Goal: Information Seeking & Learning: Find specific fact

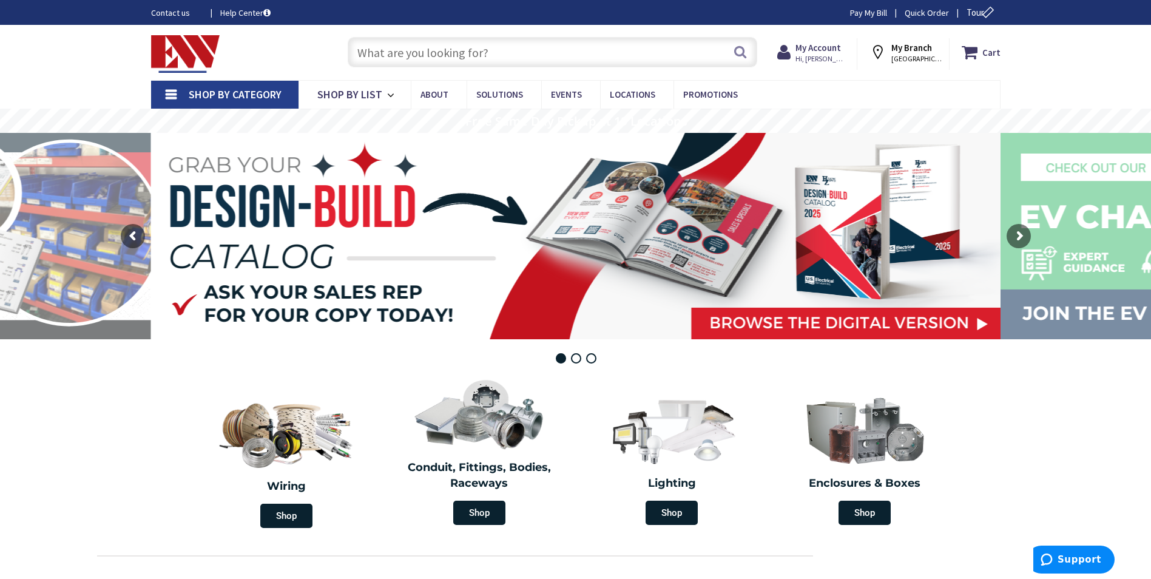
click at [398, 50] on input "text" at bounding box center [553, 52] width 410 height 30
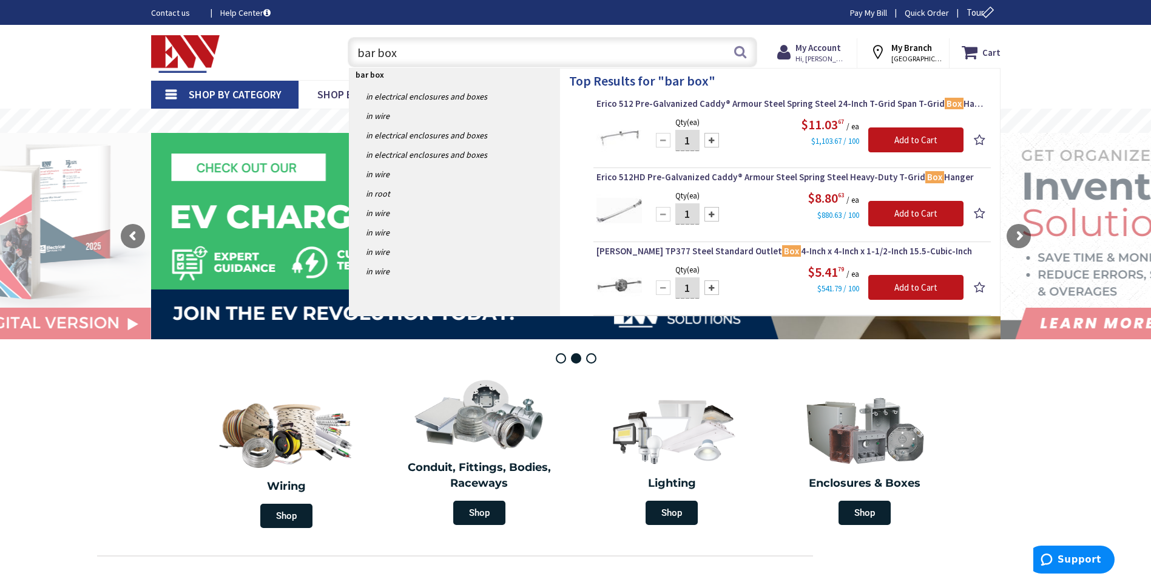
drag, startPoint x: 404, startPoint y: 54, endPoint x: 338, endPoint y: 53, distance: 65.6
click at [338, 53] on div "bar box bar box Search" at bounding box center [550, 51] width 434 height 39
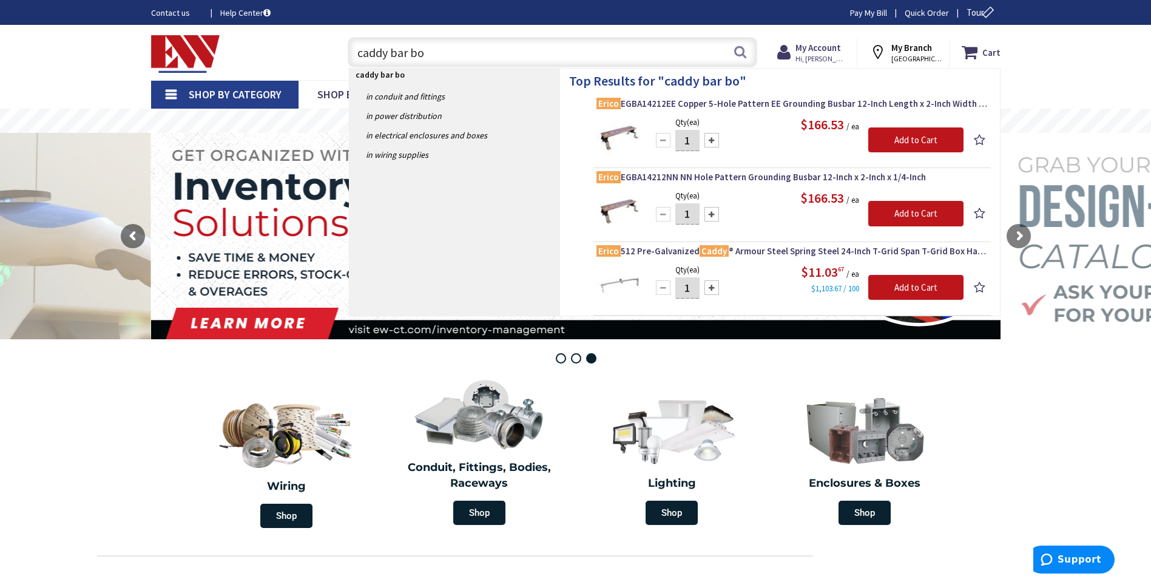
type input "caddy bar box"
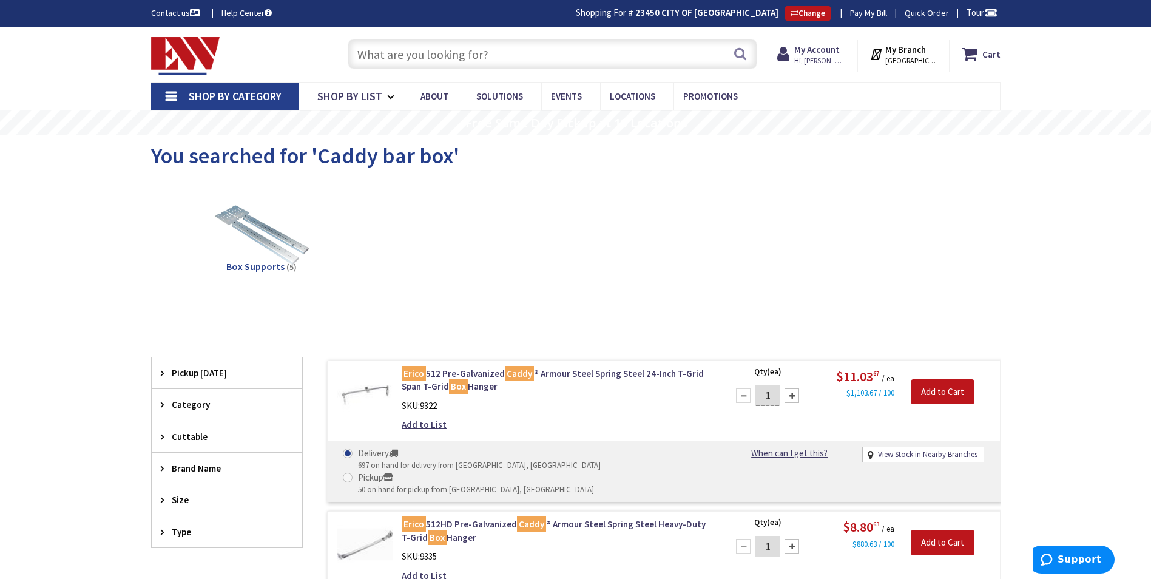
click at [382, 53] on input "text" at bounding box center [553, 54] width 410 height 30
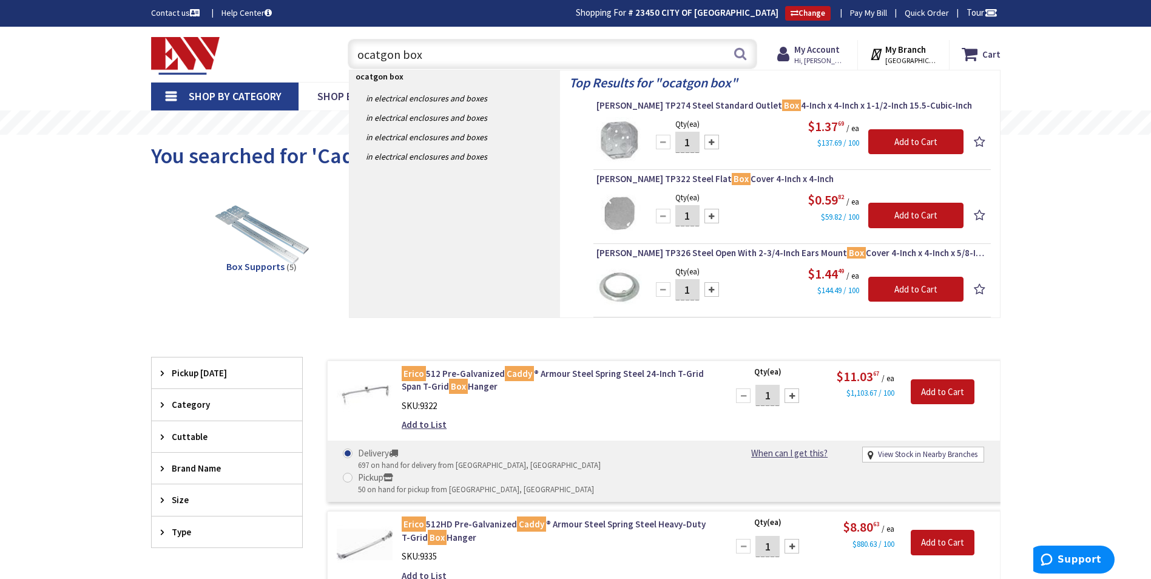
drag, startPoint x: 420, startPoint y: 53, endPoint x: 341, endPoint y: 61, distance: 80.0
click at [341, 61] on div "ocatgon box ocatgon box Search" at bounding box center [550, 53] width 434 height 39
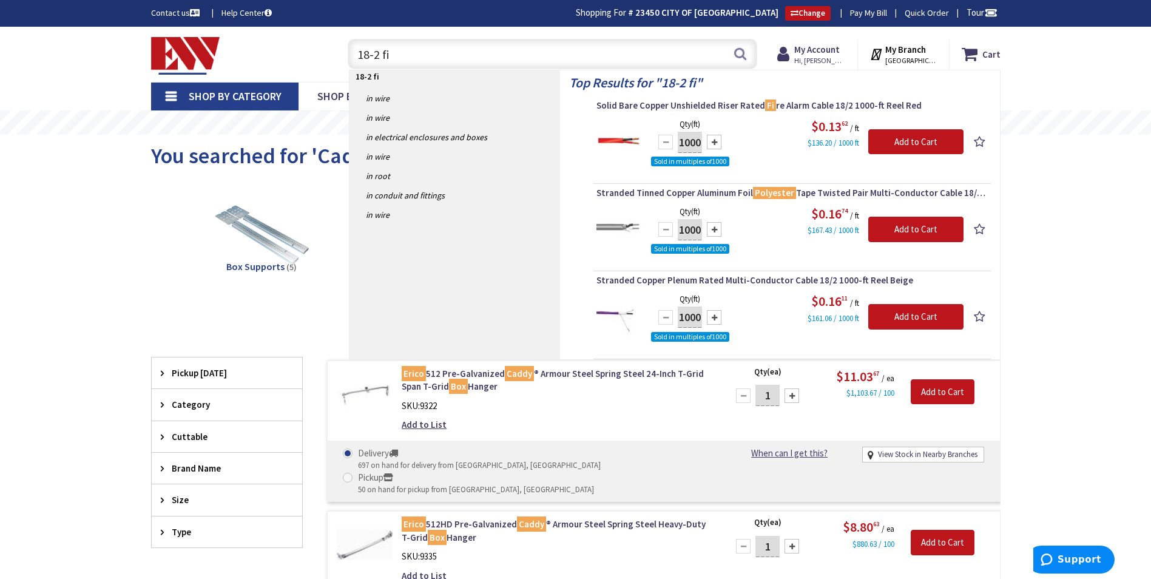
drag, startPoint x: 394, startPoint y: 53, endPoint x: 338, endPoint y: 53, distance: 55.8
click at [338, 53] on div "18-2 fi 18-2 fi Search" at bounding box center [550, 53] width 434 height 39
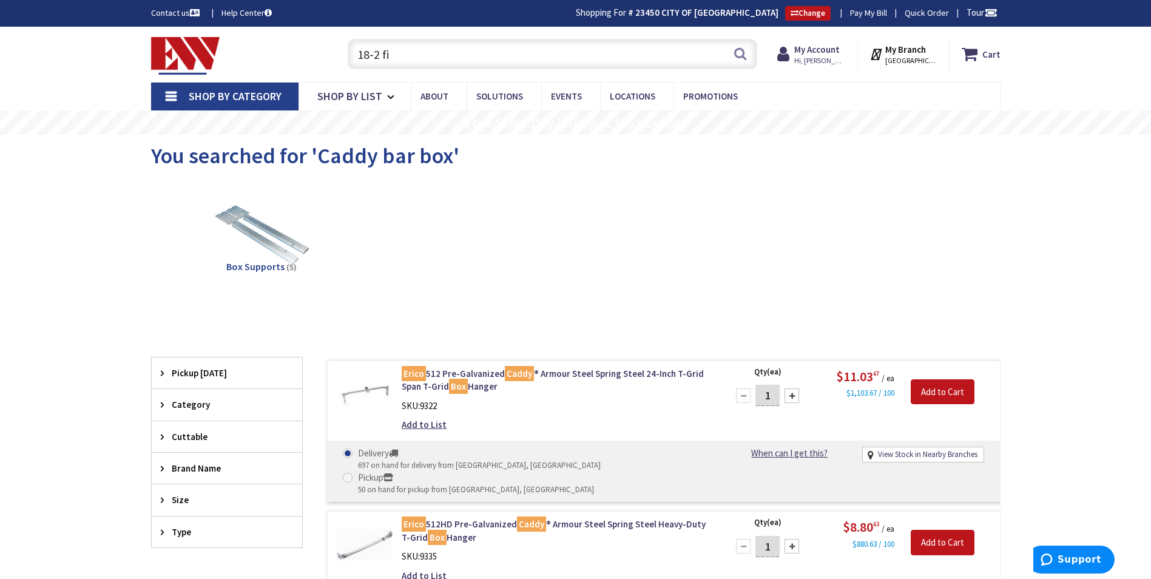
click at [401, 52] on input "18-2 fi" at bounding box center [553, 54] width 410 height 30
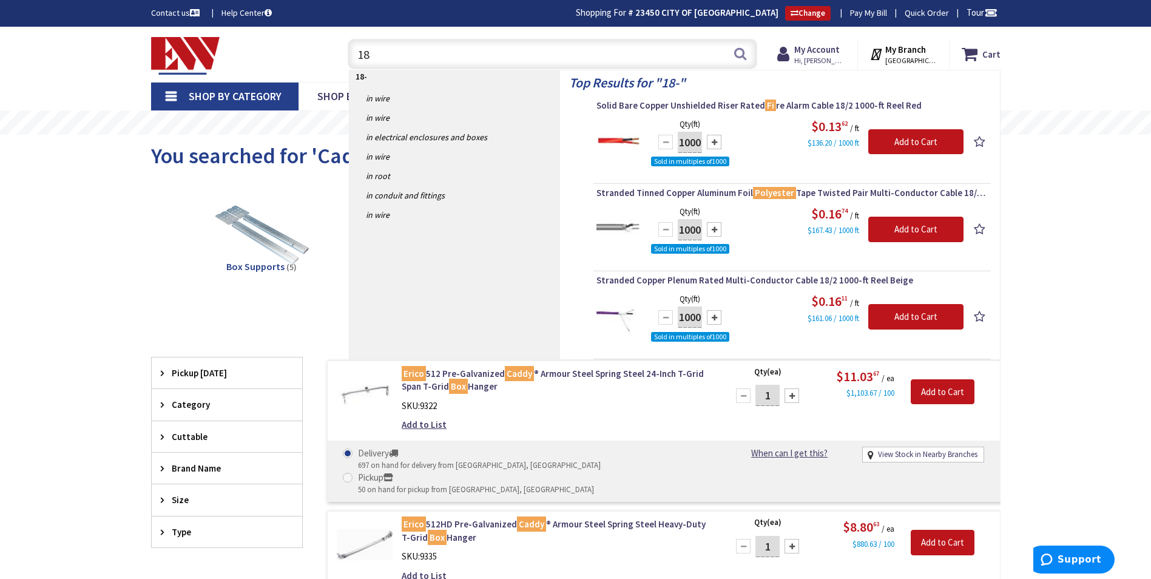
type input "1"
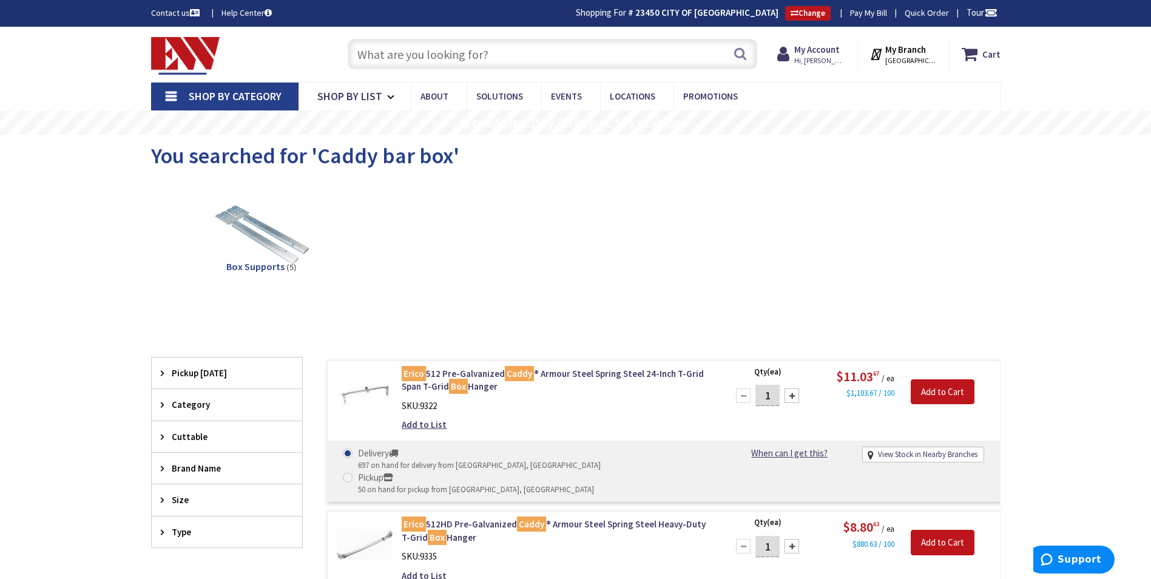
click at [385, 56] on input "text" at bounding box center [553, 54] width 410 height 30
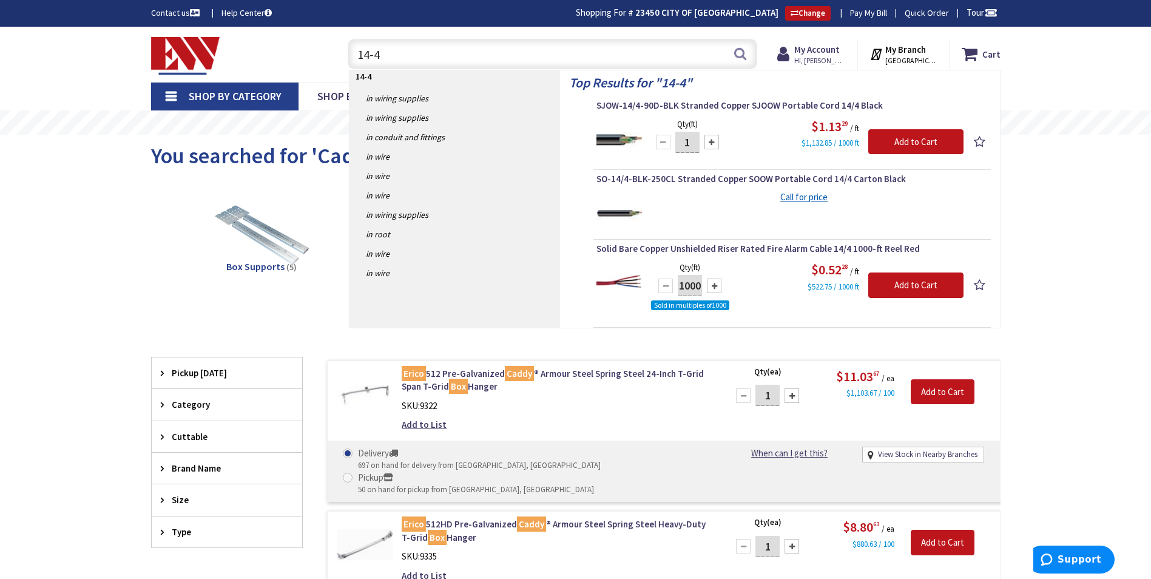
drag, startPoint x: 418, startPoint y: 56, endPoint x: 339, endPoint y: 58, distance: 78.9
click at [339, 58] on div "14-4 14-4 Search" at bounding box center [550, 53] width 434 height 39
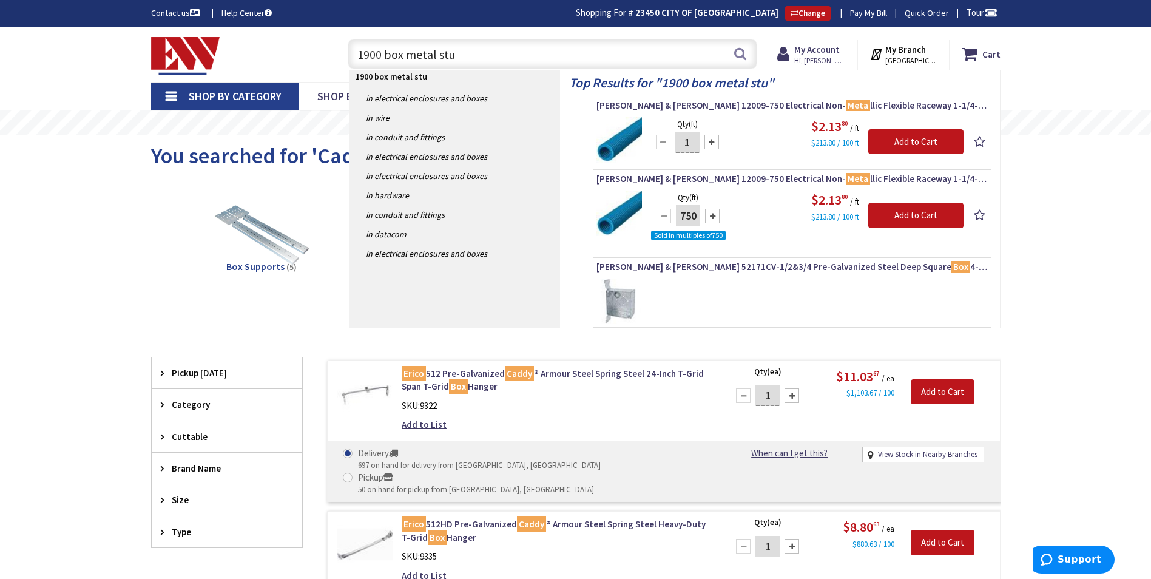
type input "1900 box metal stud"
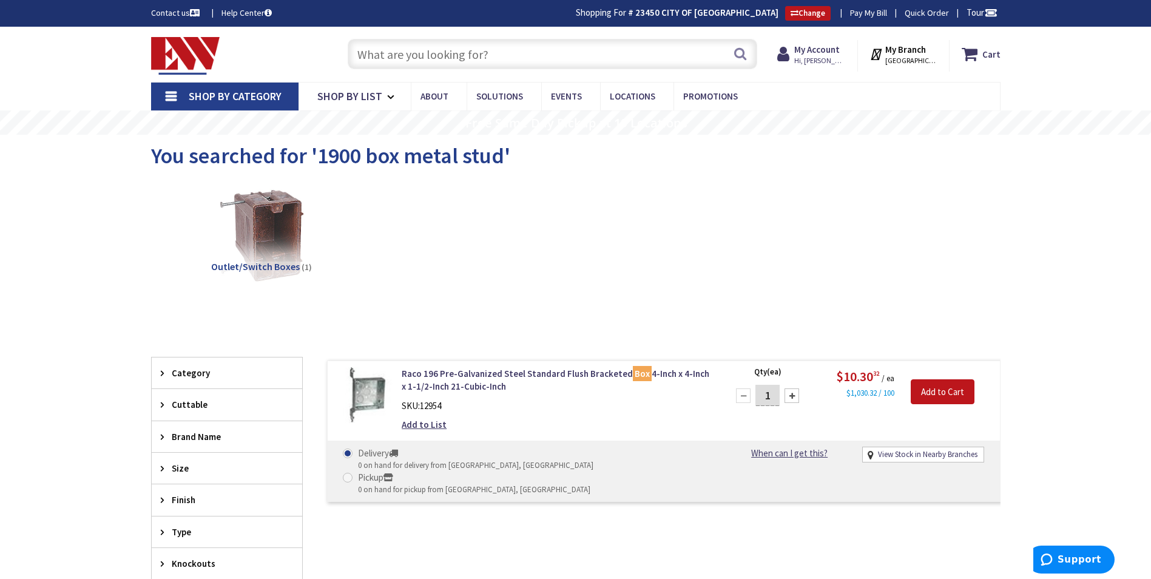
click at [387, 55] on input "text" at bounding box center [553, 54] width 410 height 30
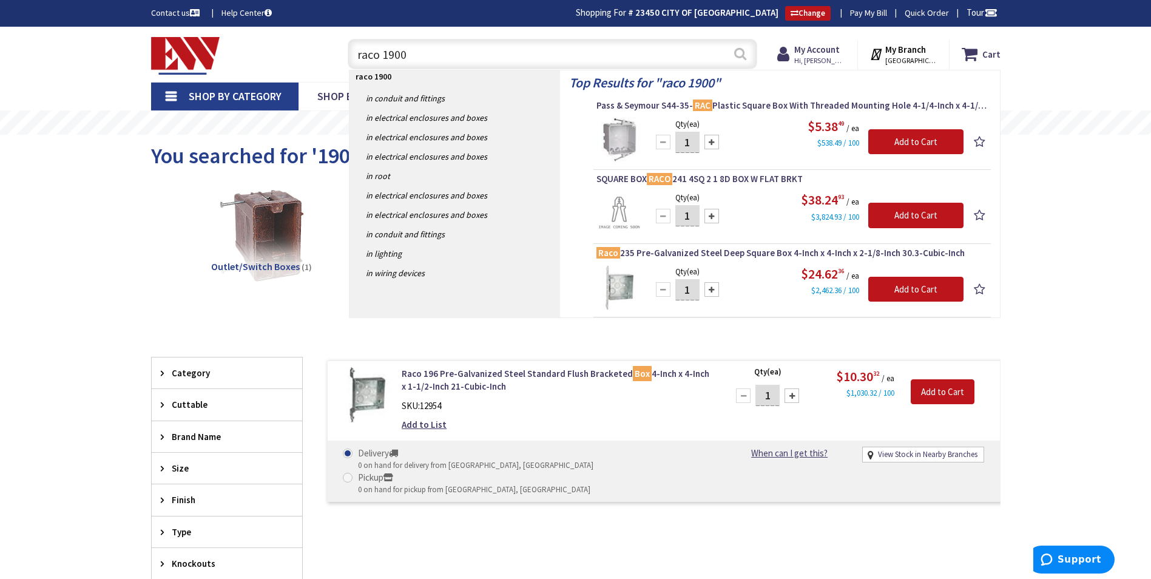
type input "raco 1900"
click at [737, 52] on button "Search" at bounding box center [741, 53] width 16 height 27
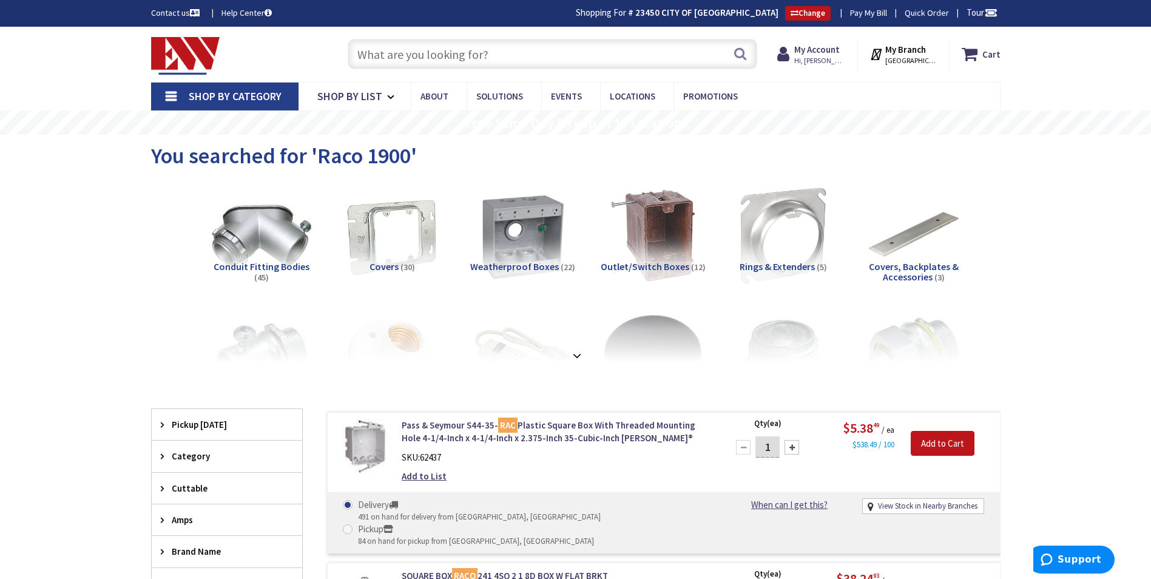
click at [399, 49] on input "text" at bounding box center [553, 54] width 410 height 30
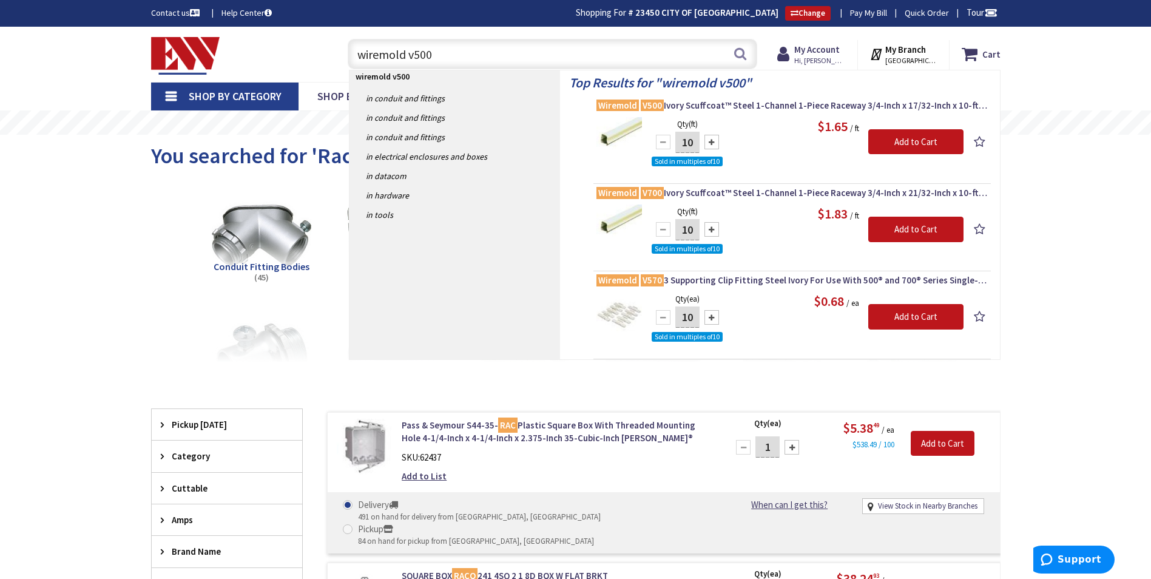
click at [439, 53] on input "wiremold v500" at bounding box center [553, 54] width 410 height 30
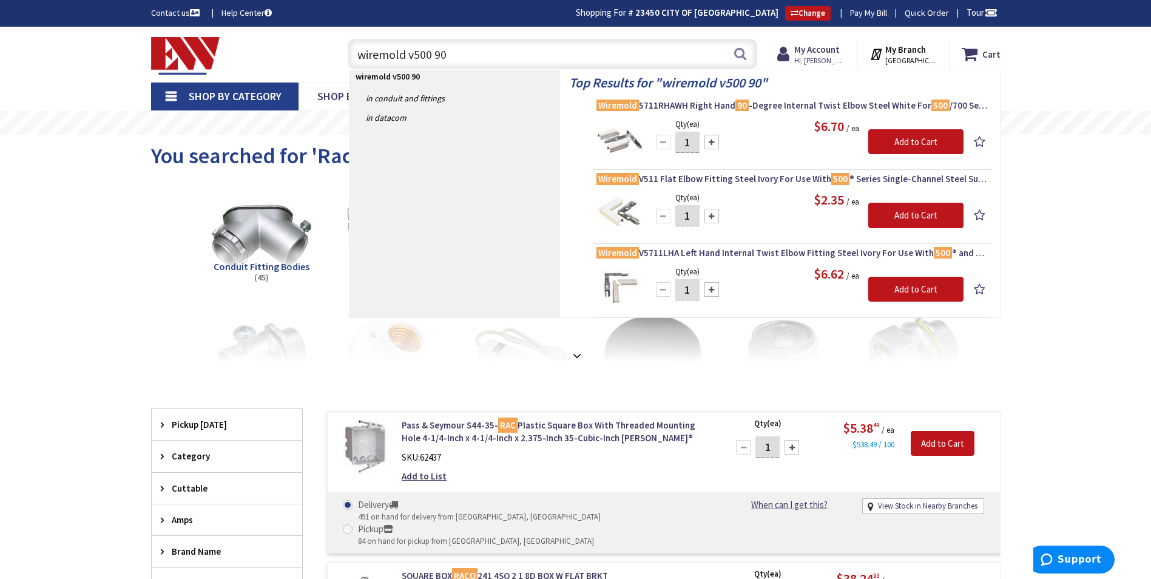
click at [452, 47] on input "wiremold v500 90" at bounding box center [553, 54] width 410 height 30
drag, startPoint x: 453, startPoint y: 50, endPoint x: 437, endPoint y: 55, distance: 17.3
click at [437, 55] on input "wiremold v500 90" at bounding box center [553, 54] width 410 height 30
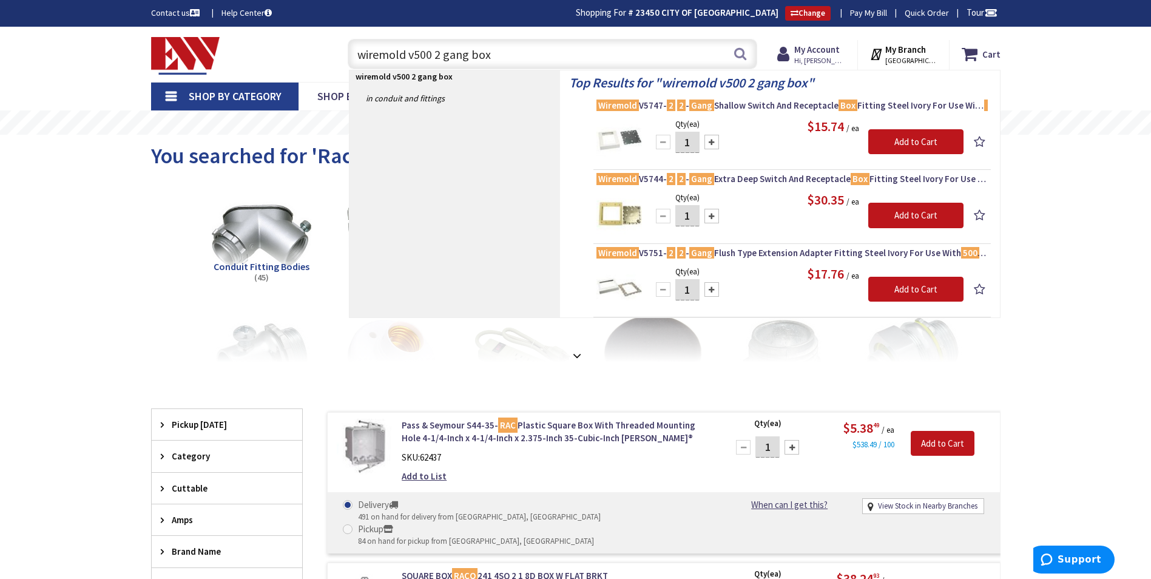
drag, startPoint x: 502, startPoint y: 52, endPoint x: 414, endPoint y: 57, distance: 88.2
click at [414, 57] on input "wiremold v500 2 gang box" at bounding box center [553, 54] width 410 height 30
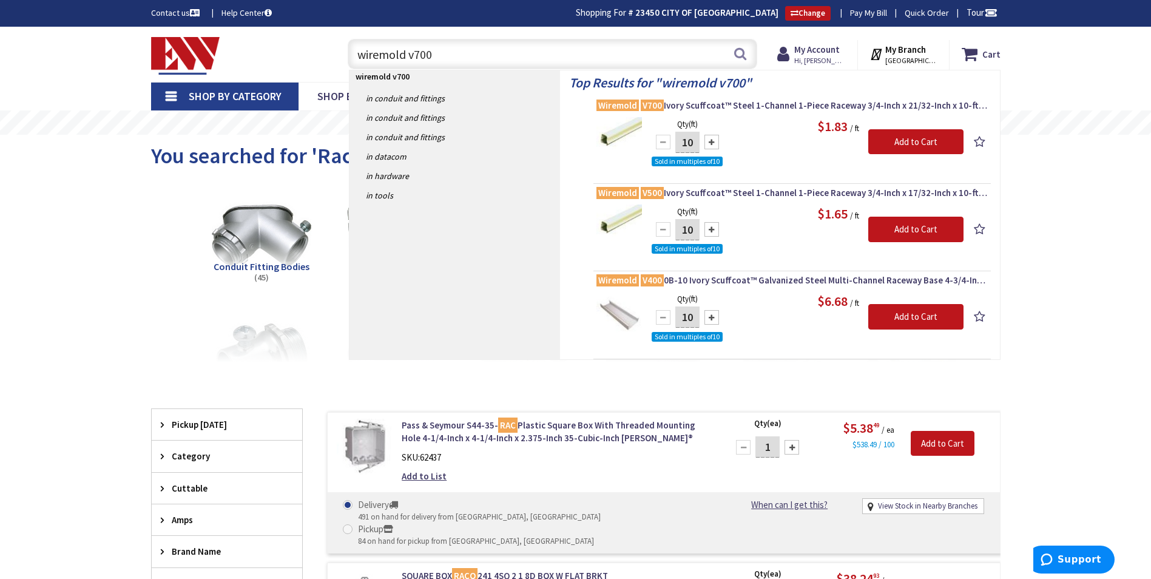
click at [463, 53] on input "wiremold v700" at bounding box center [553, 54] width 410 height 30
drag, startPoint x: 434, startPoint y: 55, endPoint x: 351, endPoint y: 59, distance: 83.2
click at [351, 59] on input "wiremold v700" at bounding box center [553, 54] width 410 height 30
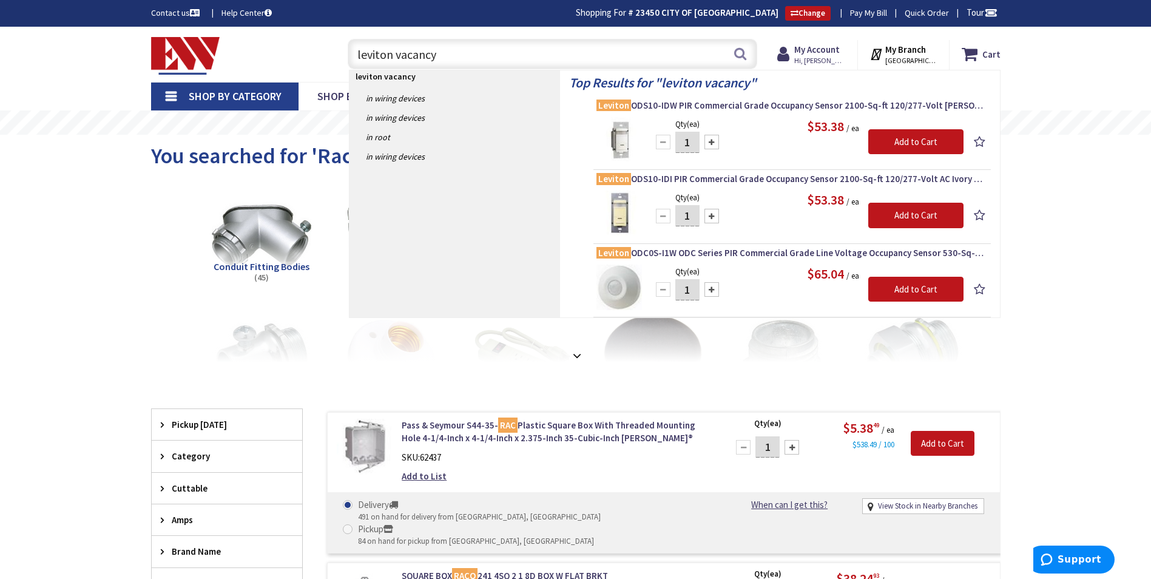
drag, startPoint x: 449, startPoint y: 53, endPoint x: 341, endPoint y: 62, distance: 108.4
click at [341, 62] on div "leviton vacancy leviton vacancy Search" at bounding box center [550, 53] width 434 height 39
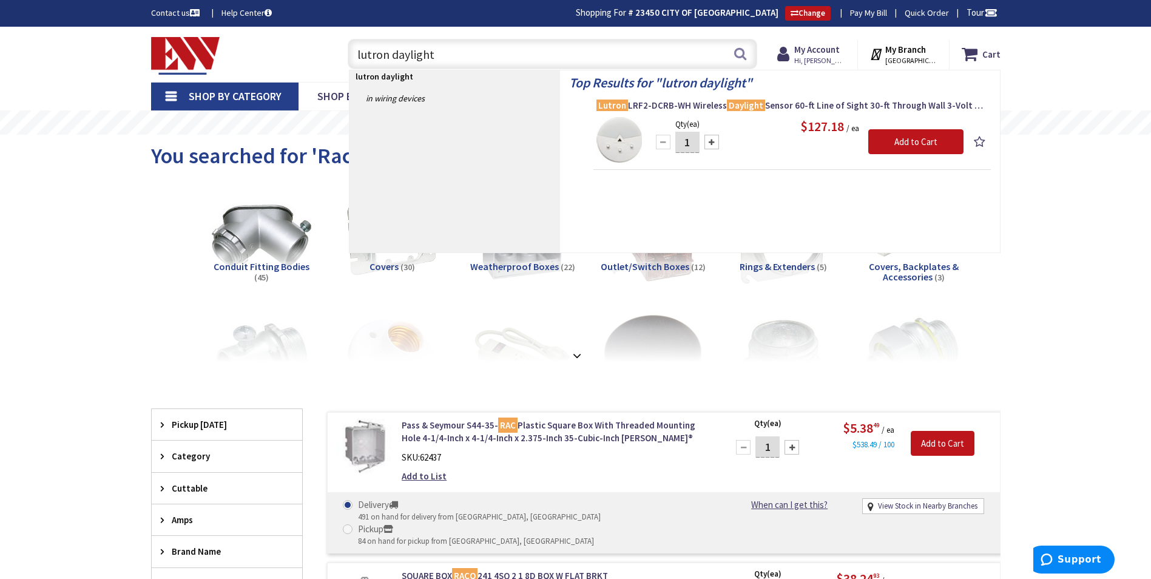
drag, startPoint x: 441, startPoint y: 52, endPoint x: 393, endPoint y: 56, distance: 48.1
click at [393, 56] on input "lutron daylight" at bounding box center [553, 54] width 410 height 30
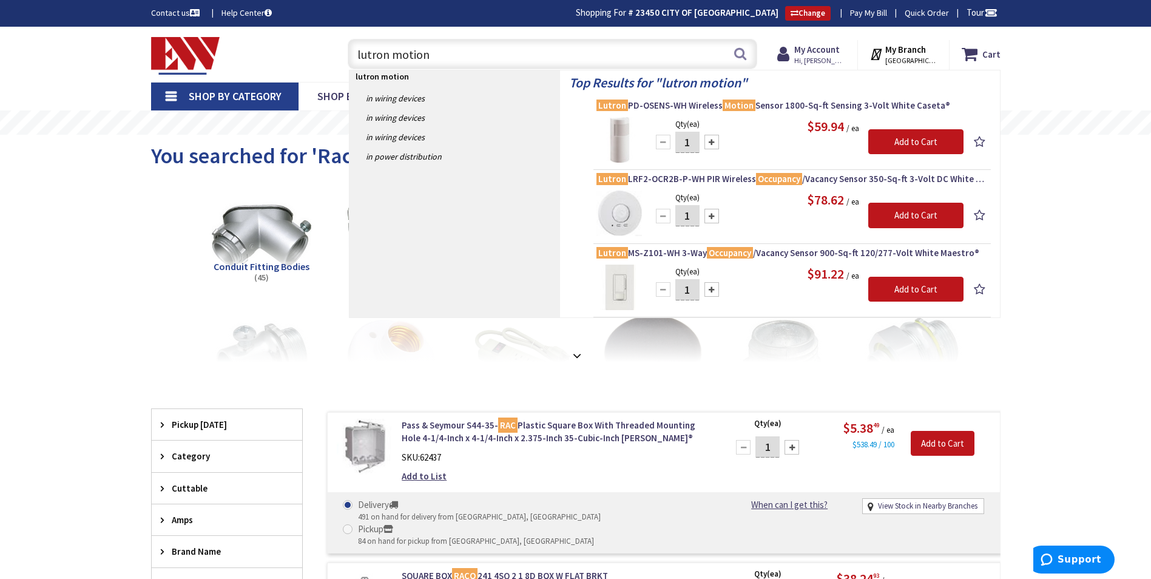
drag, startPoint x: 451, startPoint y: 59, endPoint x: 396, endPoint y: 58, distance: 54.6
click at [396, 58] on input "lutron motion" at bounding box center [553, 54] width 410 height 30
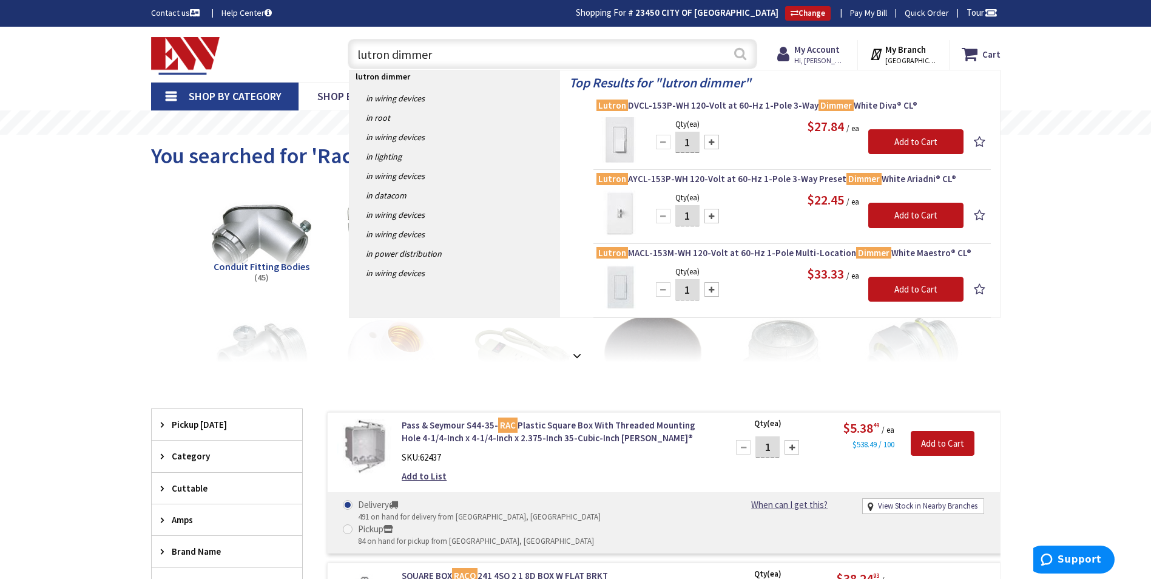
type input "lutron dimmer"
click at [743, 55] on button "Search" at bounding box center [741, 53] width 16 height 27
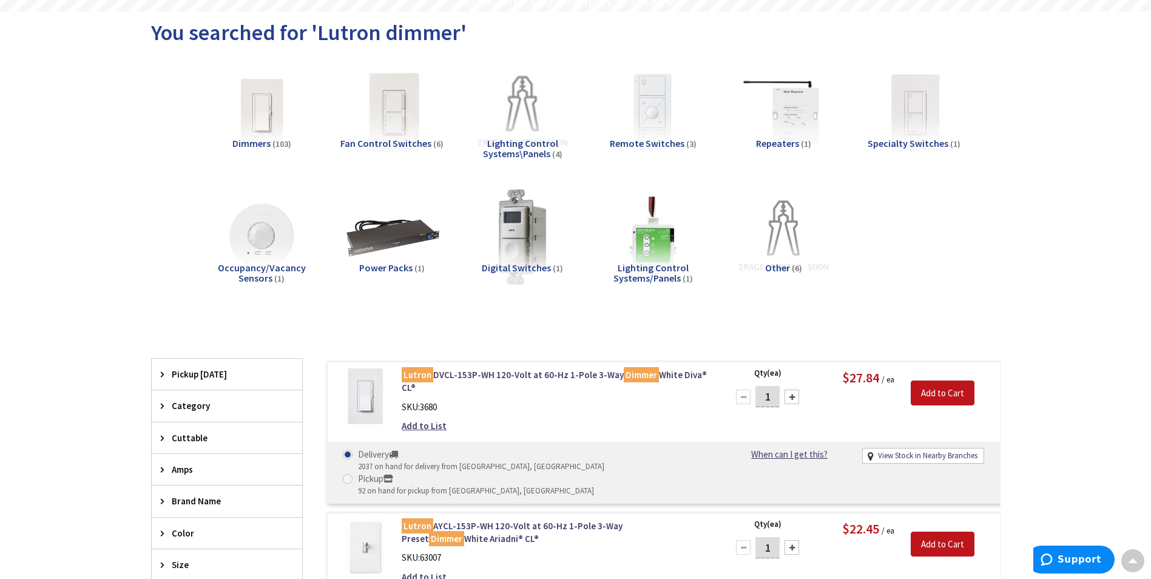
scroll to position [182, 0]
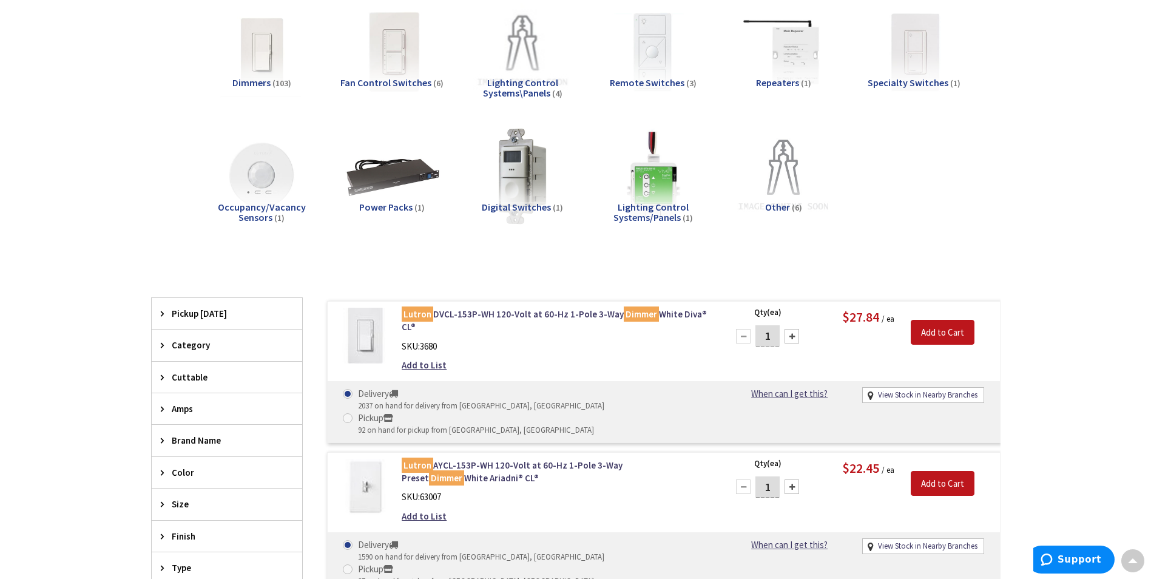
click at [657, 176] on img at bounding box center [653, 176] width 110 height 110
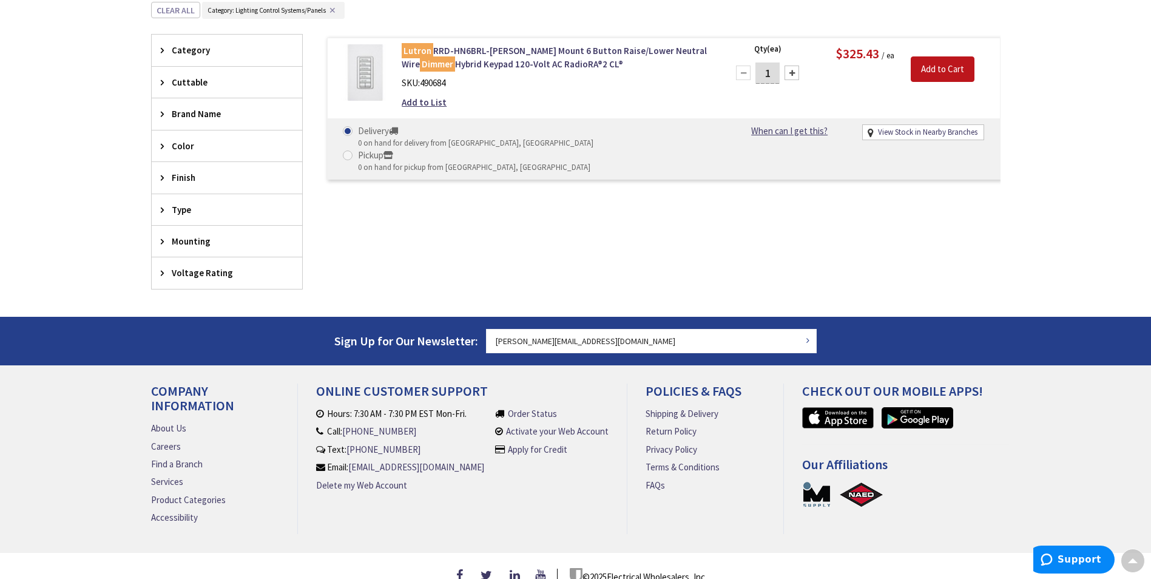
scroll to position [459, 0]
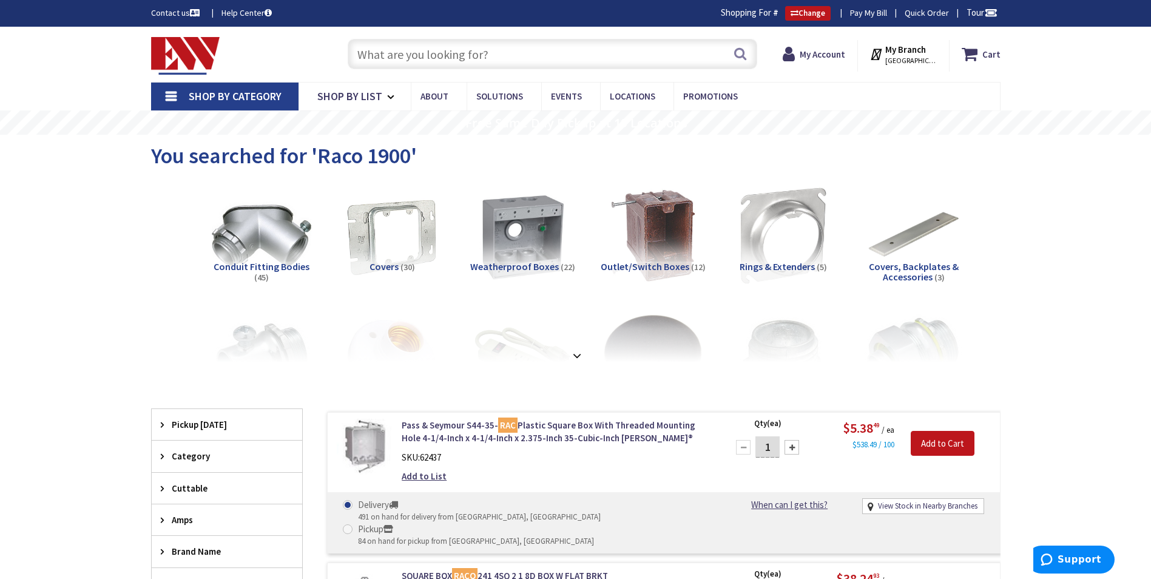
click at [410, 45] on input "text" at bounding box center [553, 54] width 410 height 30
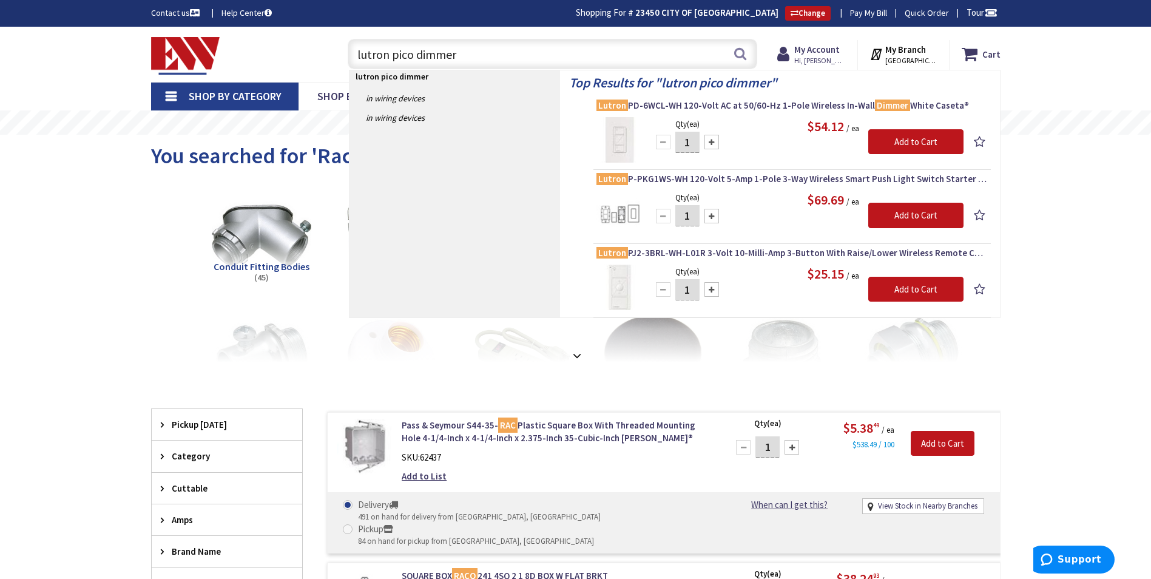
drag, startPoint x: 405, startPoint y: 53, endPoint x: 353, endPoint y: 53, distance: 52.2
click at [345, 53] on div "lutron pico dimmer lutron pico dimmer Search" at bounding box center [550, 53] width 416 height 39
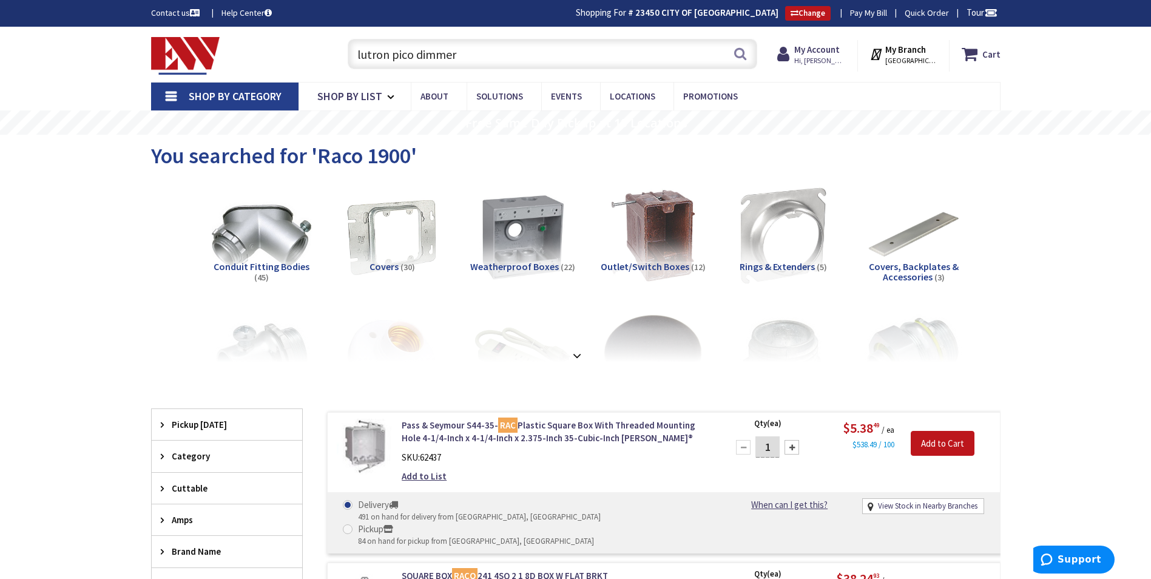
paste input "T34FA-2X2/LCBS"
click at [355, 53] on input "T34FA-2X2/LCBS" at bounding box center [553, 54] width 410 height 30
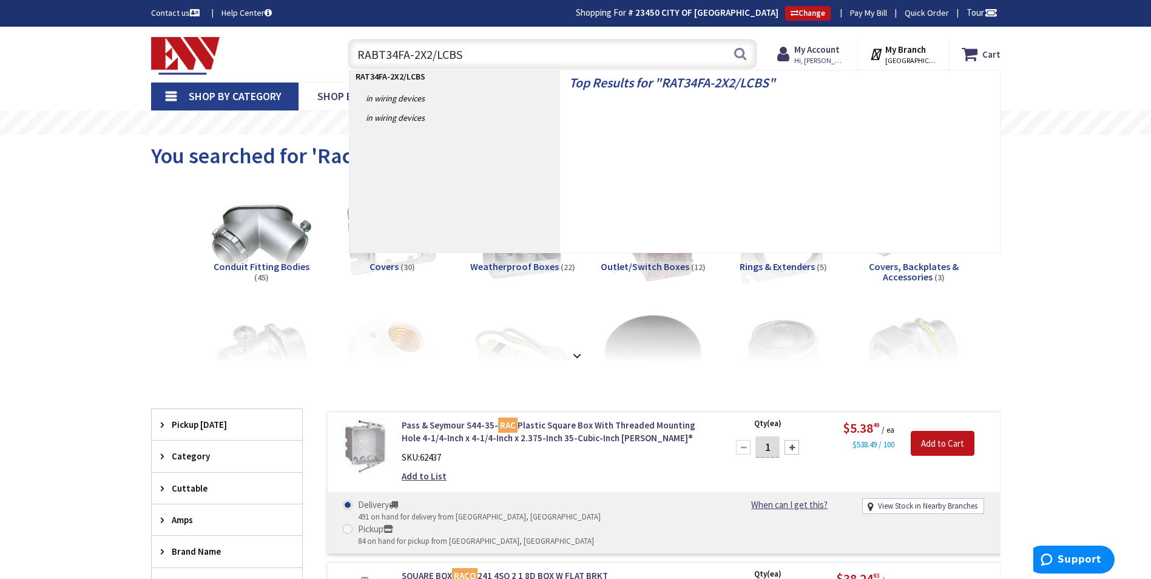
type input "RAB T34FA-2X2/LCBS"
